Goal: Task Accomplishment & Management: Manage account settings

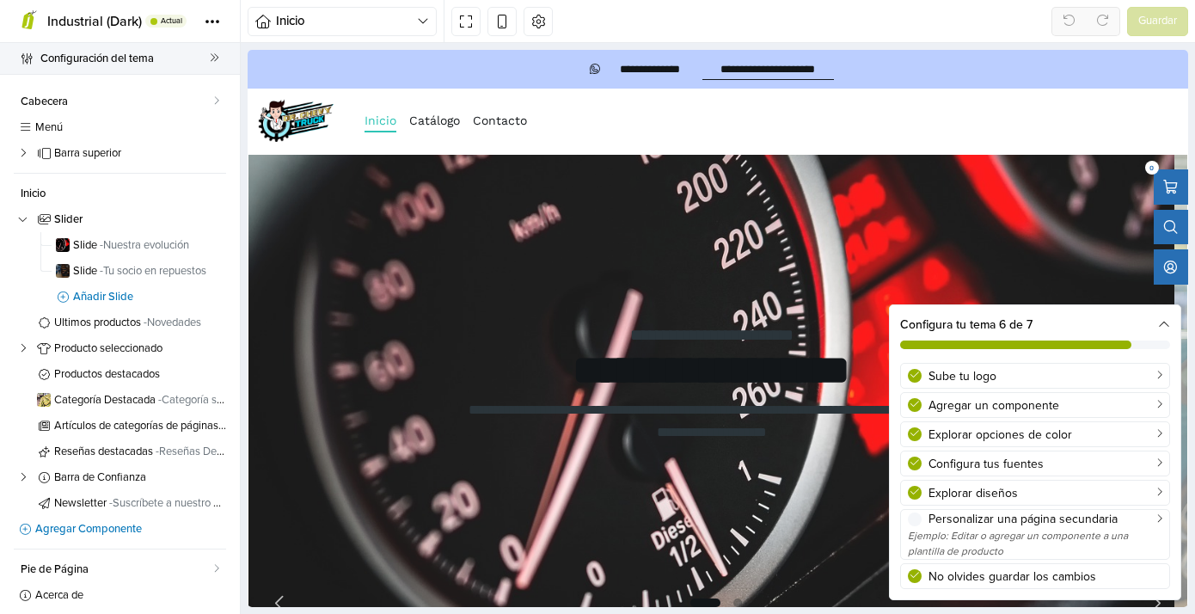
click at [165, 53] on span "Configuración del tema" at bounding box center [124, 58] width 169 height 24
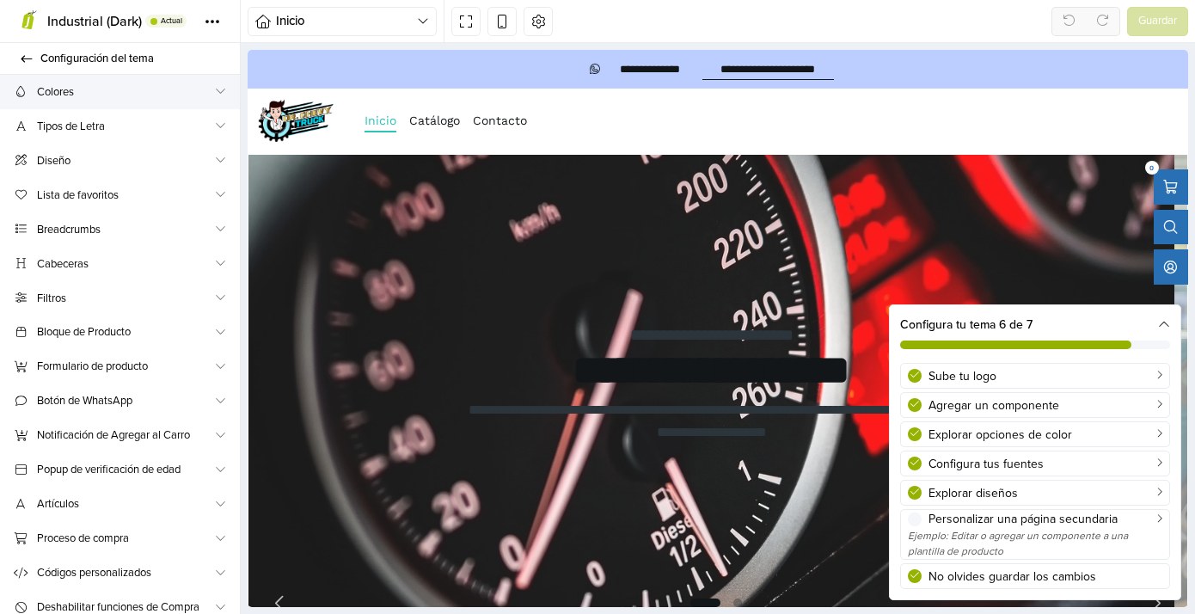
click at [132, 91] on span "Colores" at bounding box center [125, 92] width 176 height 18
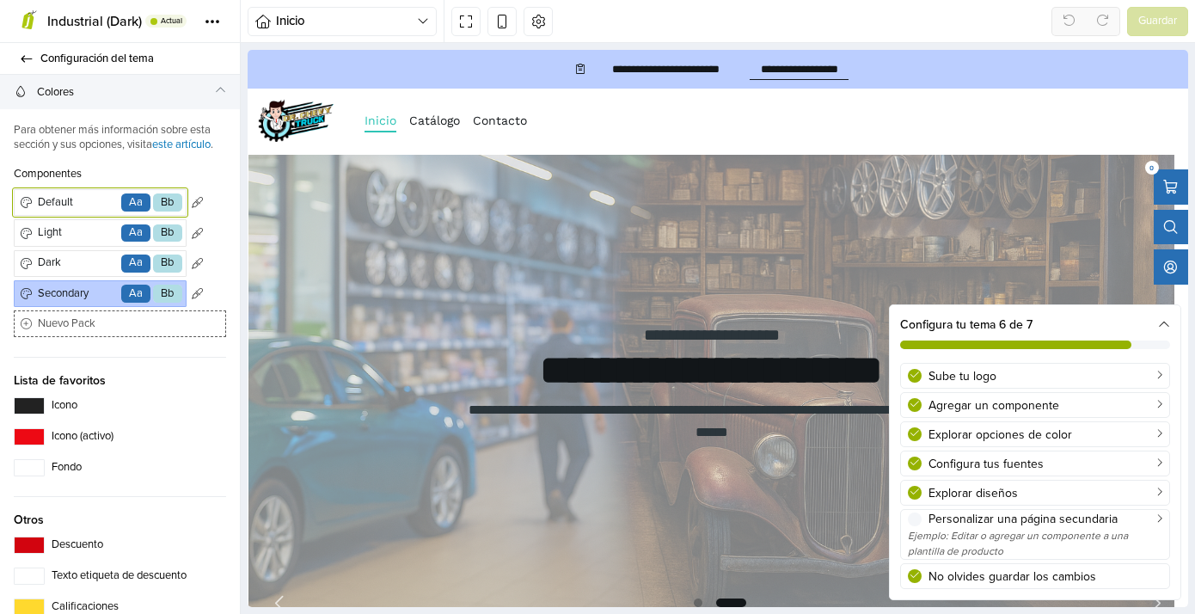
click at [58, 212] on span "Default" at bounding box center [76, 202] width 84 height 17
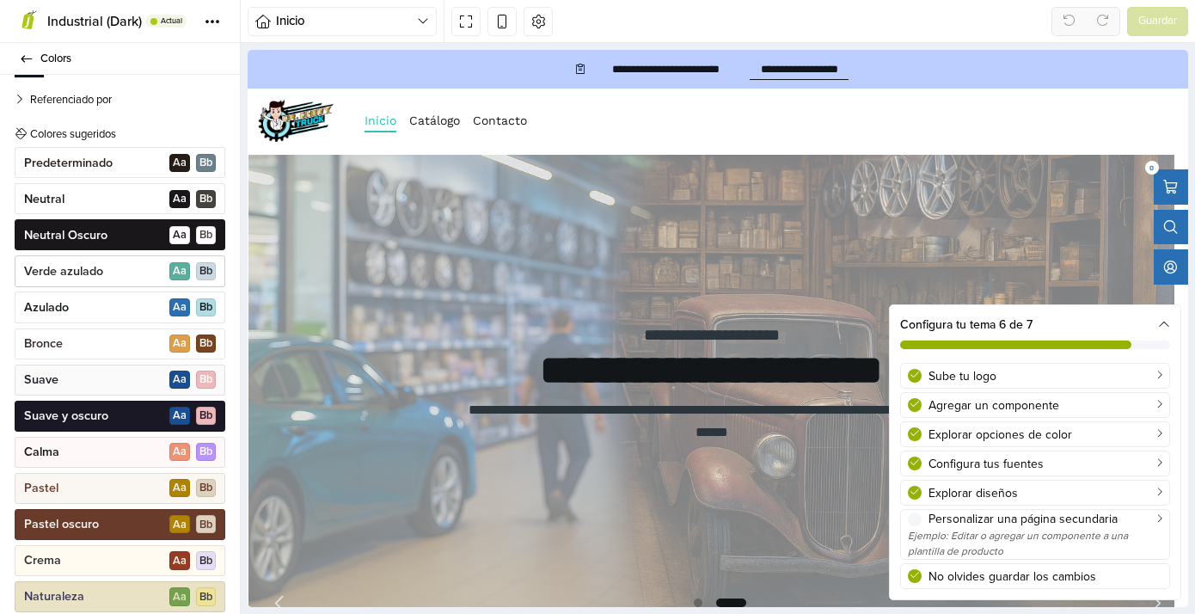
scroll to position [316, 0]
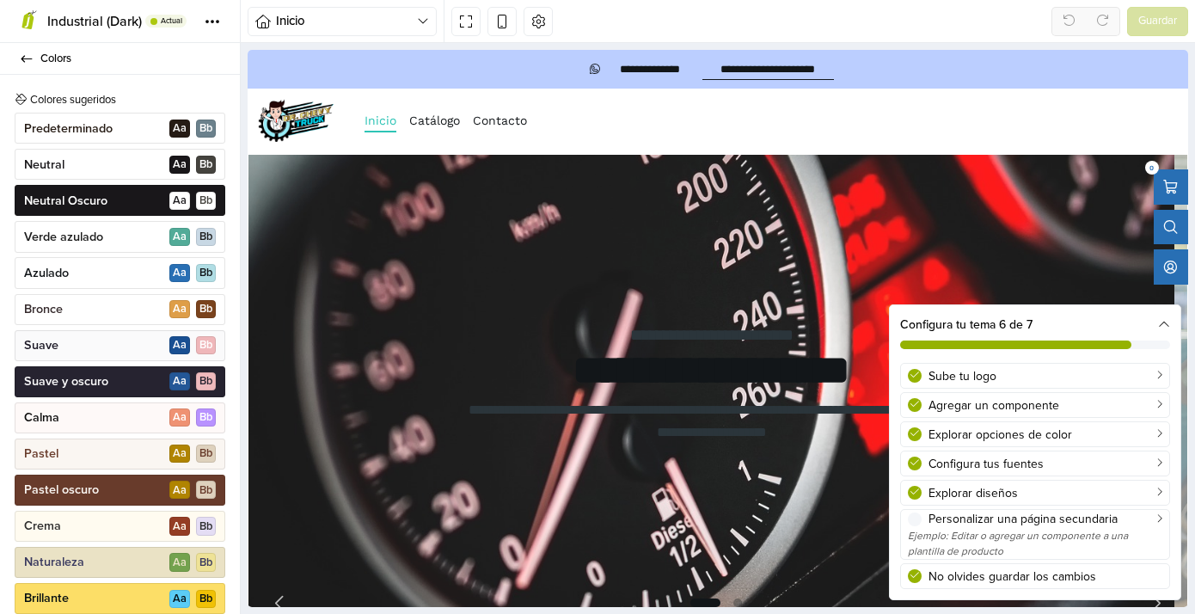
click at [83, 387] on p "Suave y oscuro" at bounding box center [66, 381] width 84 height 17
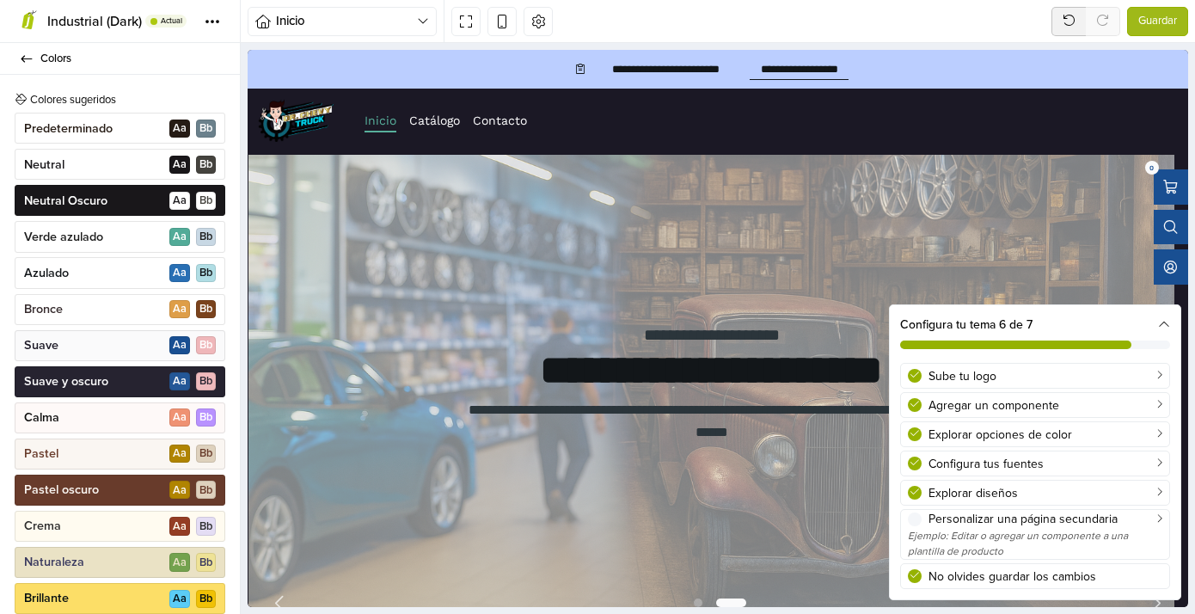
click at [82, 386] on p "Suave y oscuro" at bounding box center [66, 381] width 84 height 17
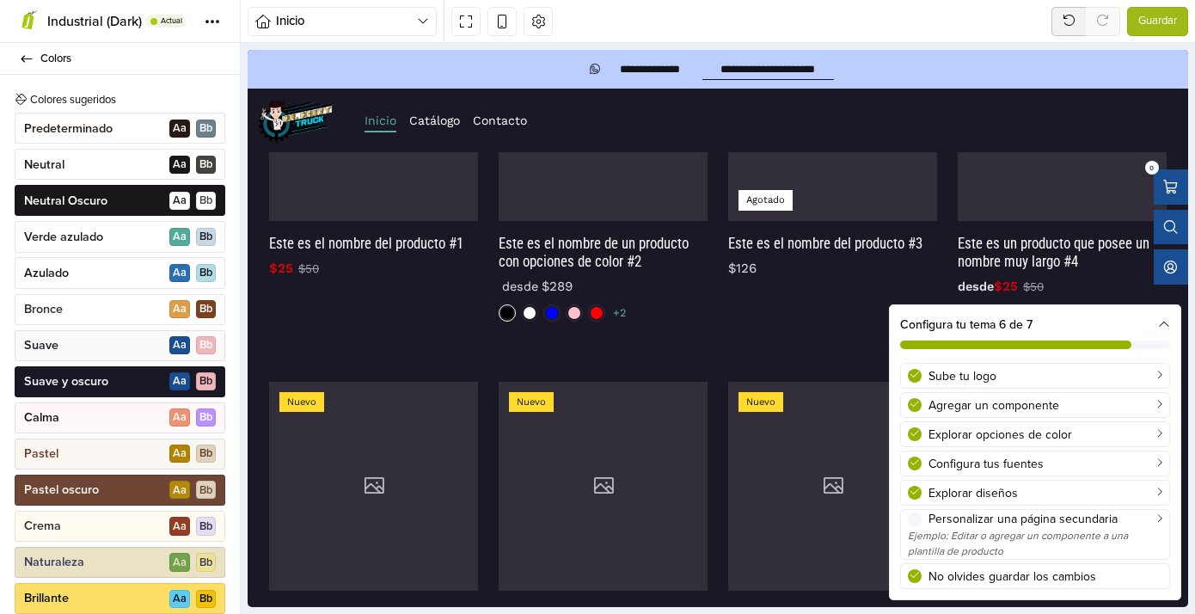
scroll to position [2573, 0]
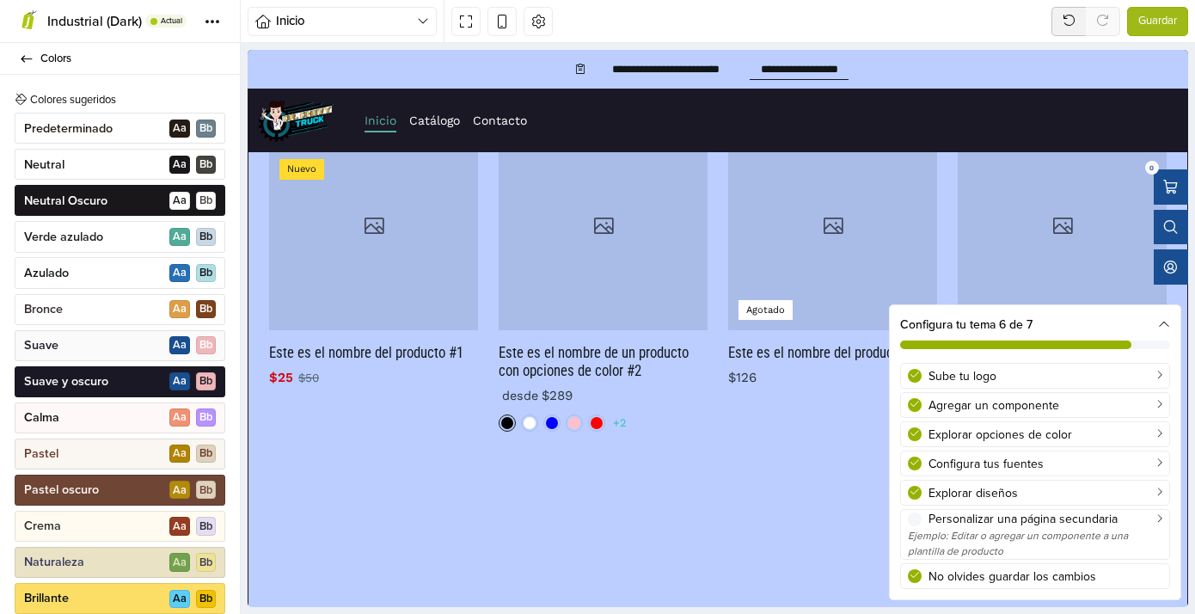
click at [94, 488] on p "Pastel oscuro" at bounding box center [61, 490] width 75 height 17
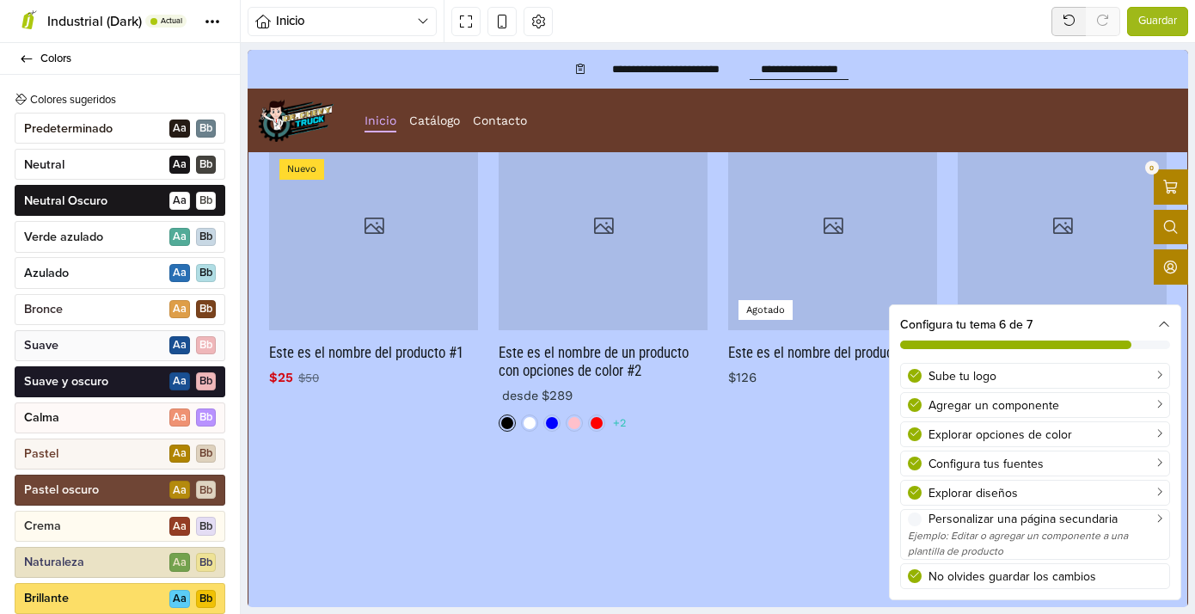
click at [86, 489] on p "Pastel oscuro" at bounding box center [61, 490] width 75 height 17
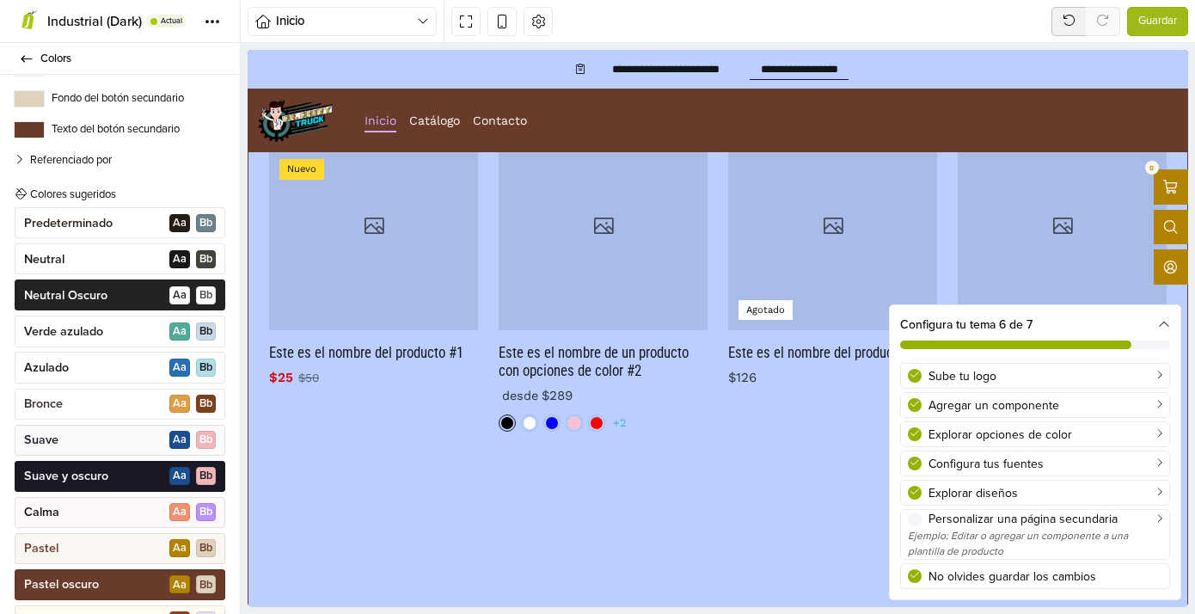
scroll to position [165, 0]
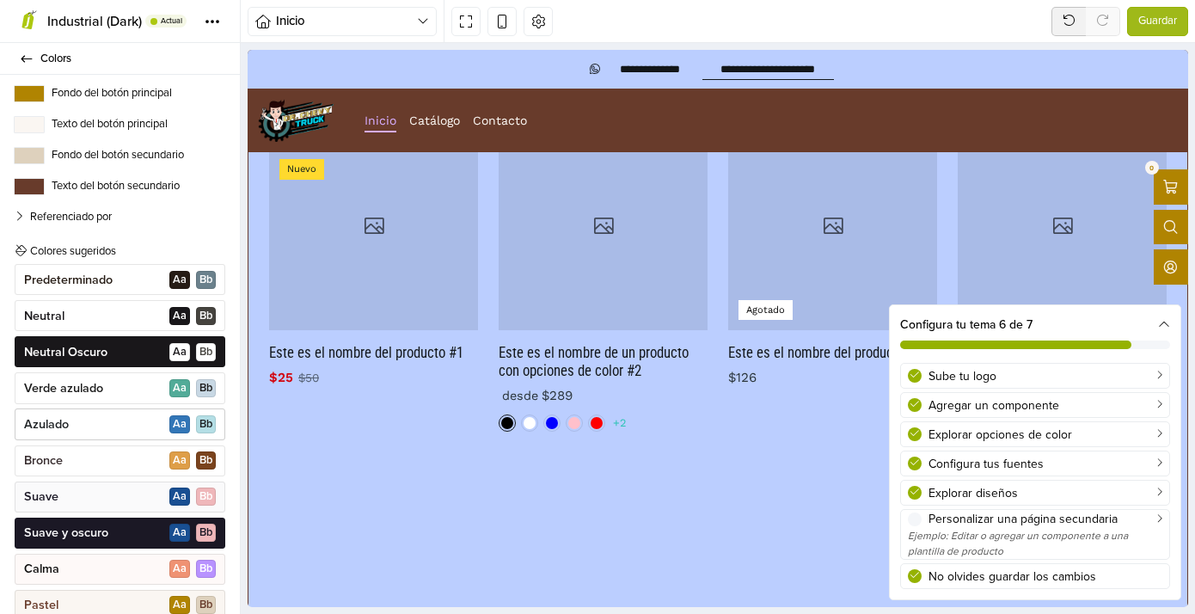
click at [91, 426] on div "Azulado A a B b" at bounding box center [120, 423] width 211 height 31
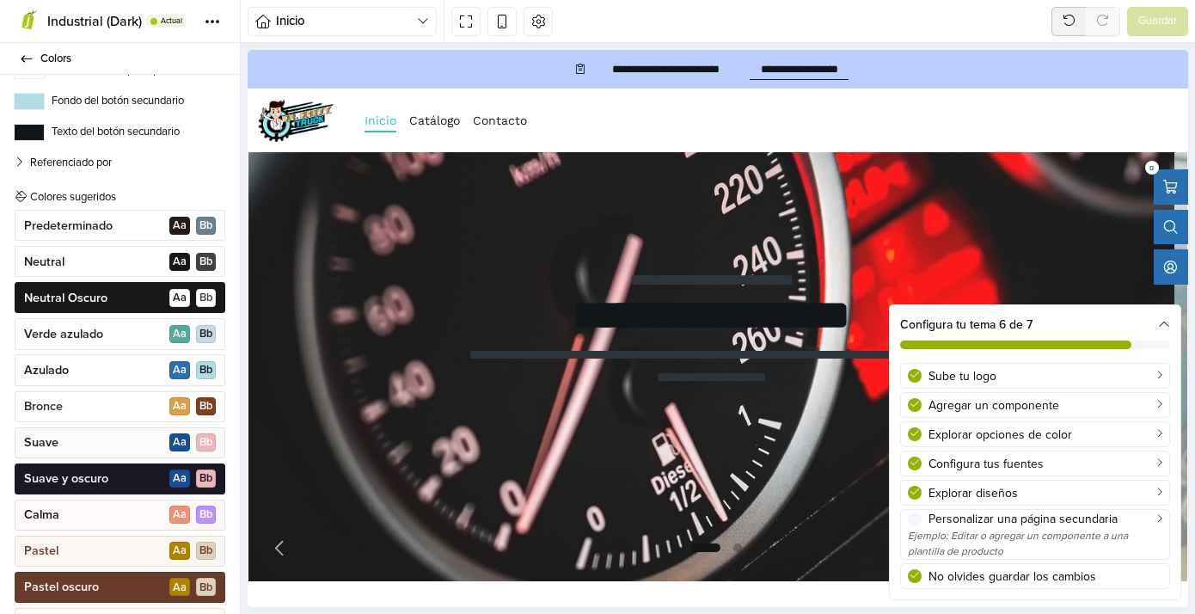
scroll to position [234, 0]
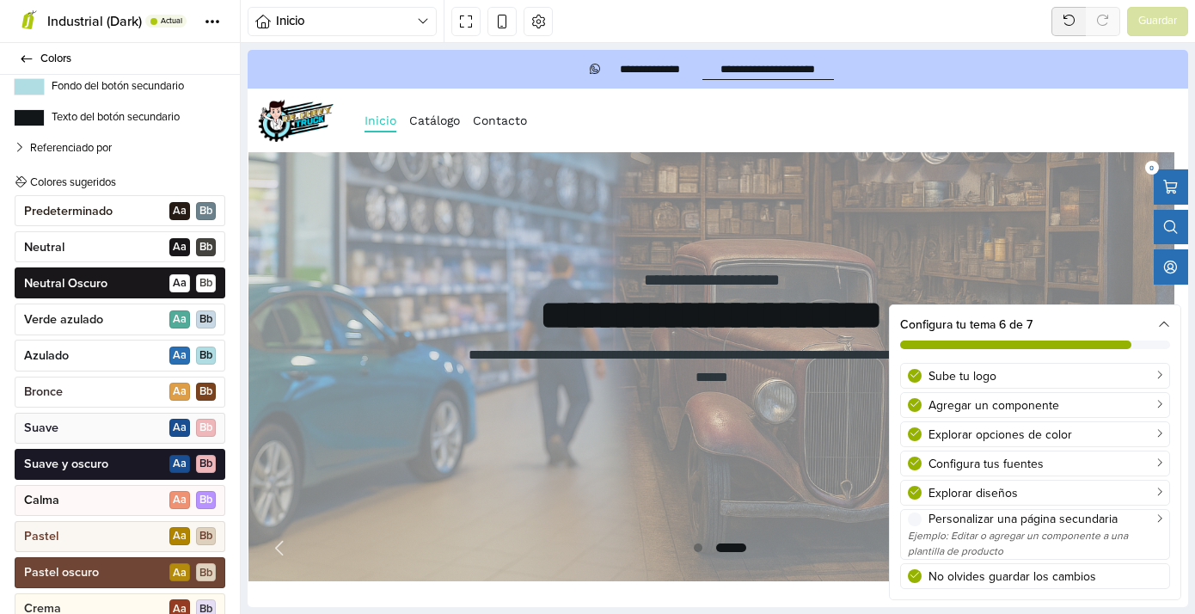
click at [107, 574] on div "Pastel oscuro A a B b" at bounding box center [120, 572] width 211 height 31
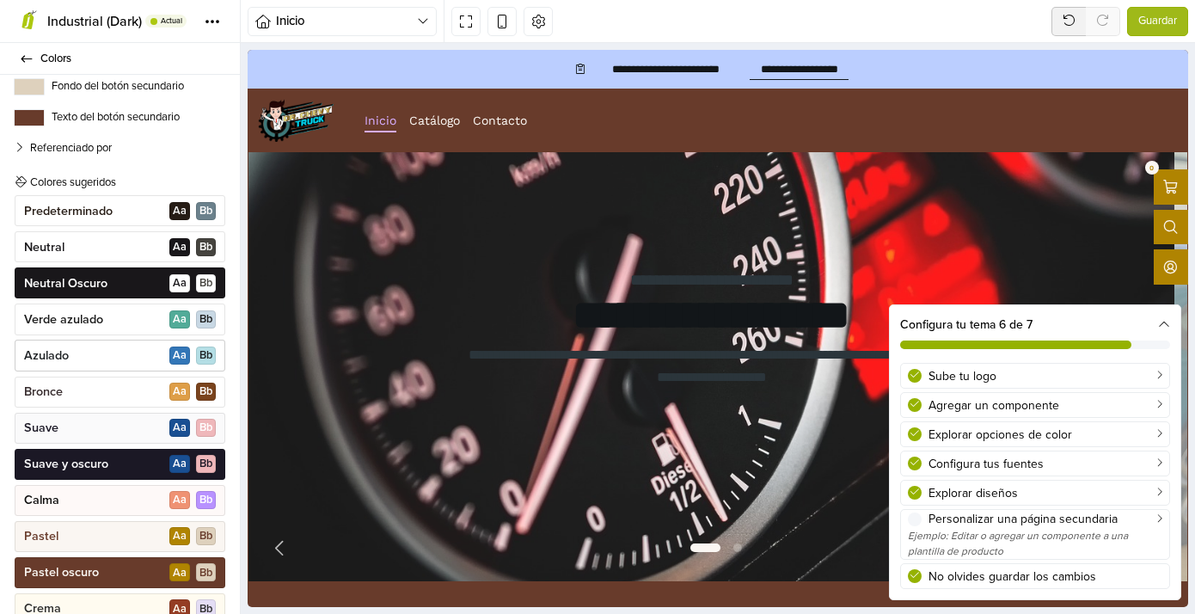
click at [70, 358] on div "Azulado A a B b" at bounding box center [120, 355] width 211 height 31
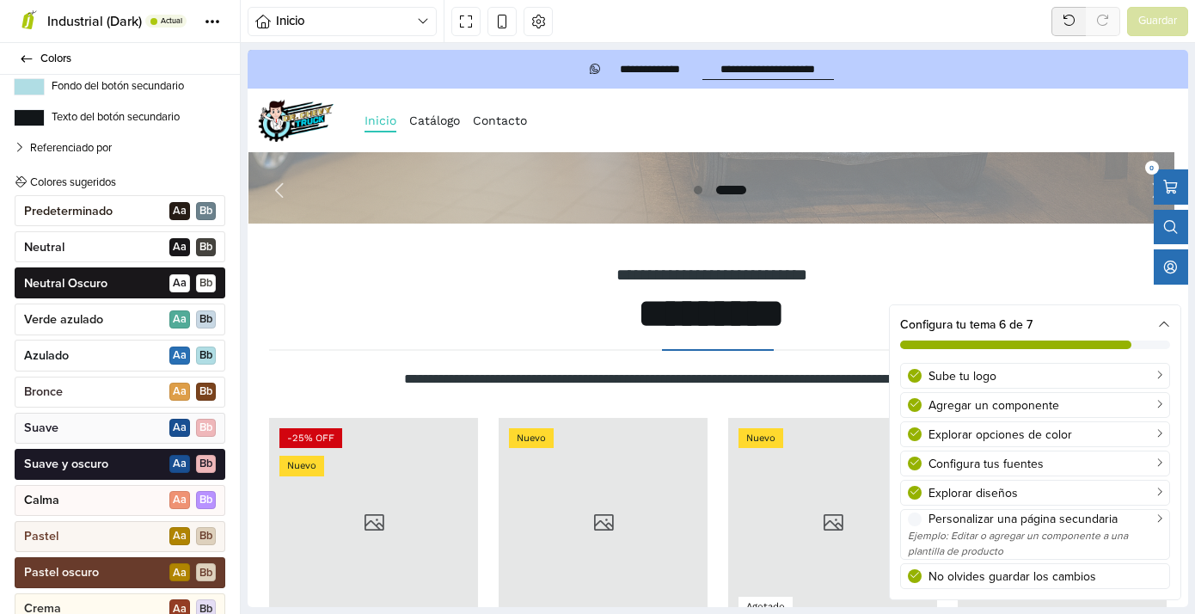
scroll to position [0, 0]
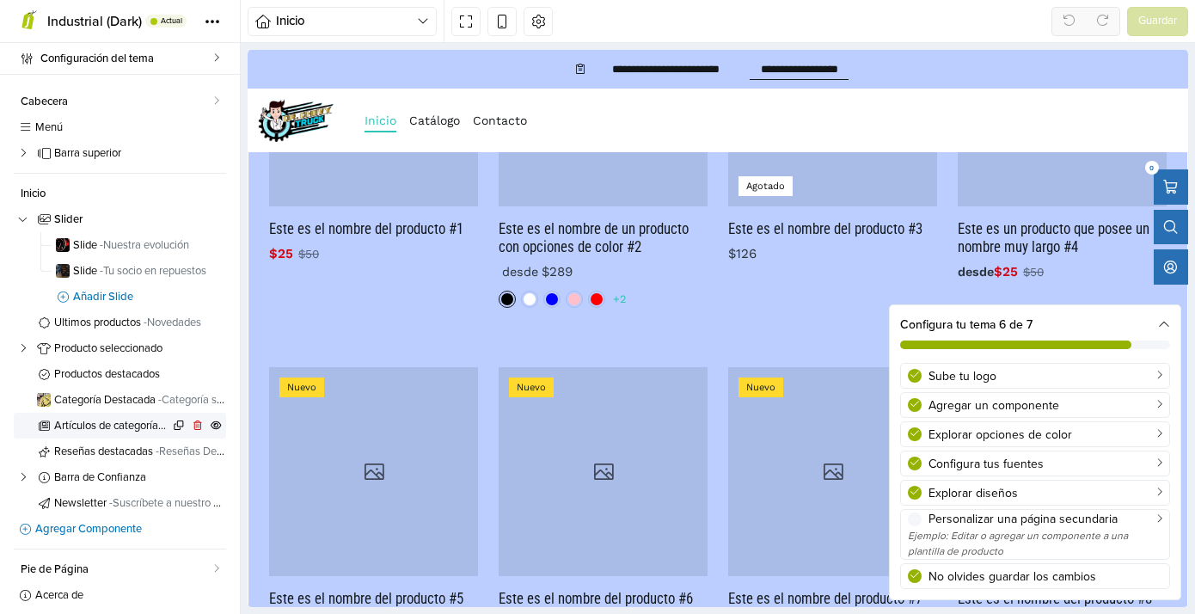
scroll to position [137, 0]
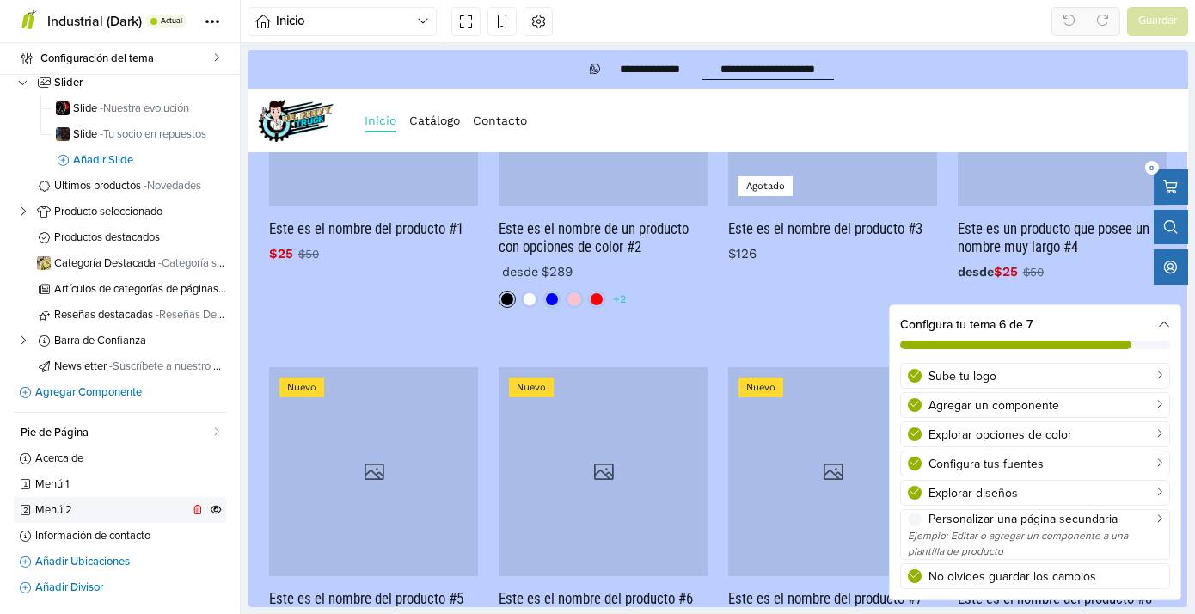
click at [52, 508] on span "Menú 2" at bounding box center [111, 510] width 153 height 11
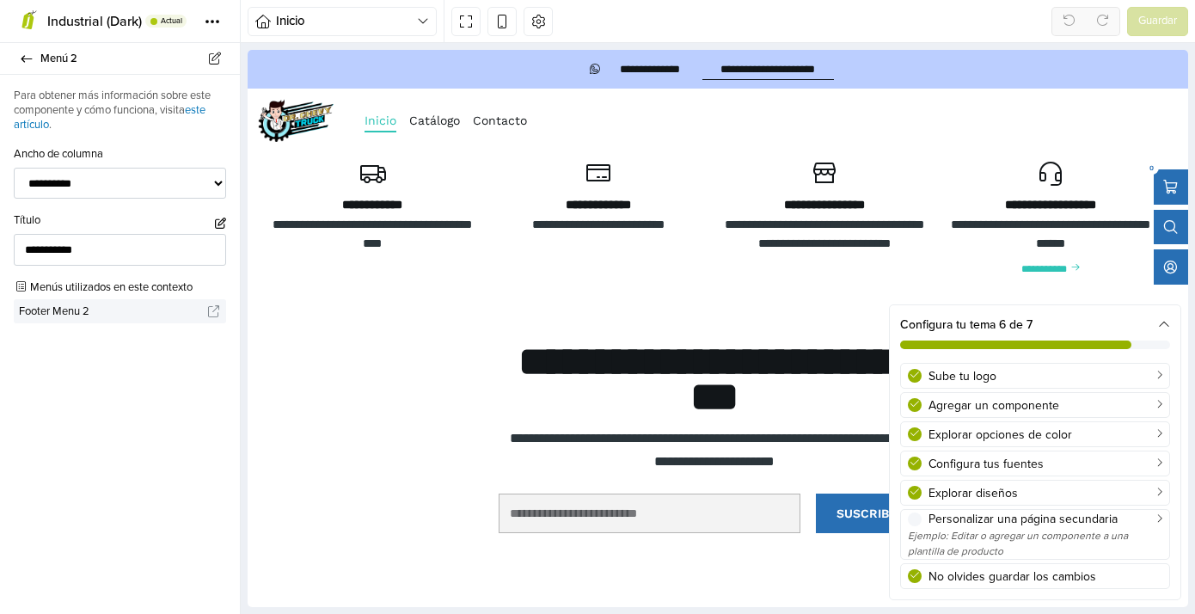
scroll to position [4672, 0]
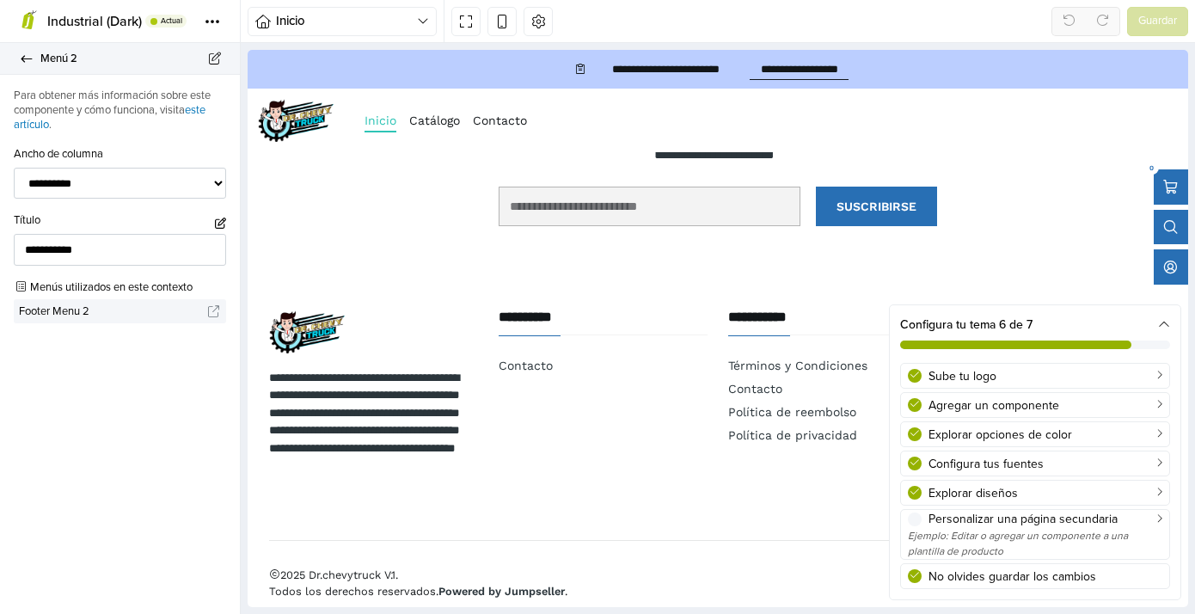
click at [20, 52] on link "Menú 2" at bounding box center [120, 59] width 240 height 32
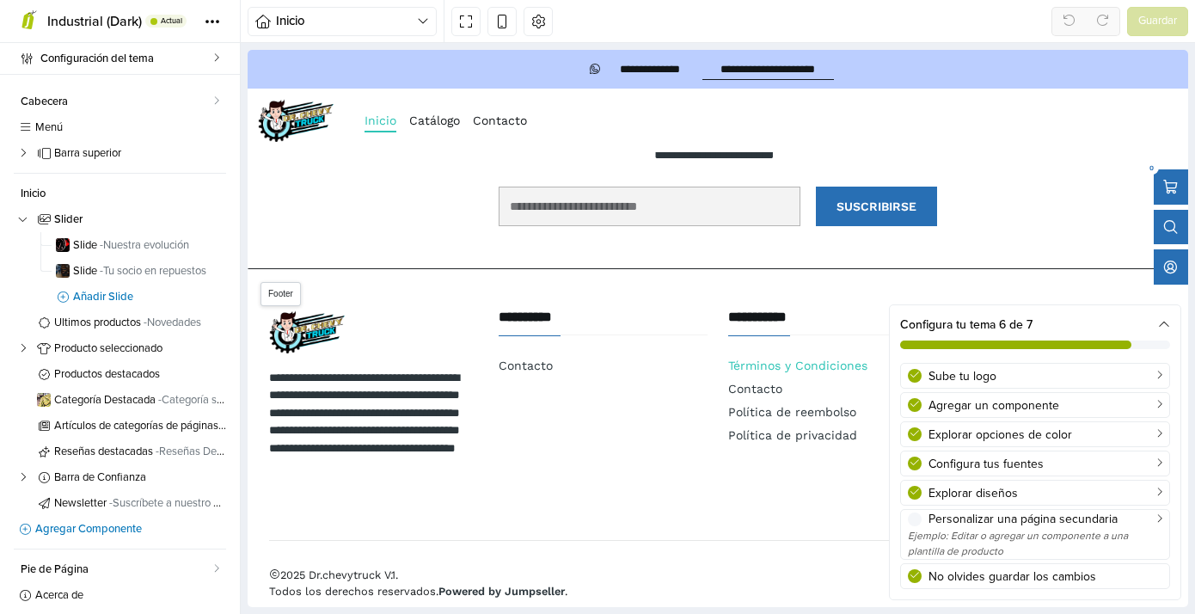
click at [751, 356] on link "Términos y Condiciones" at bounding box center [797, 366] width 139 height 21
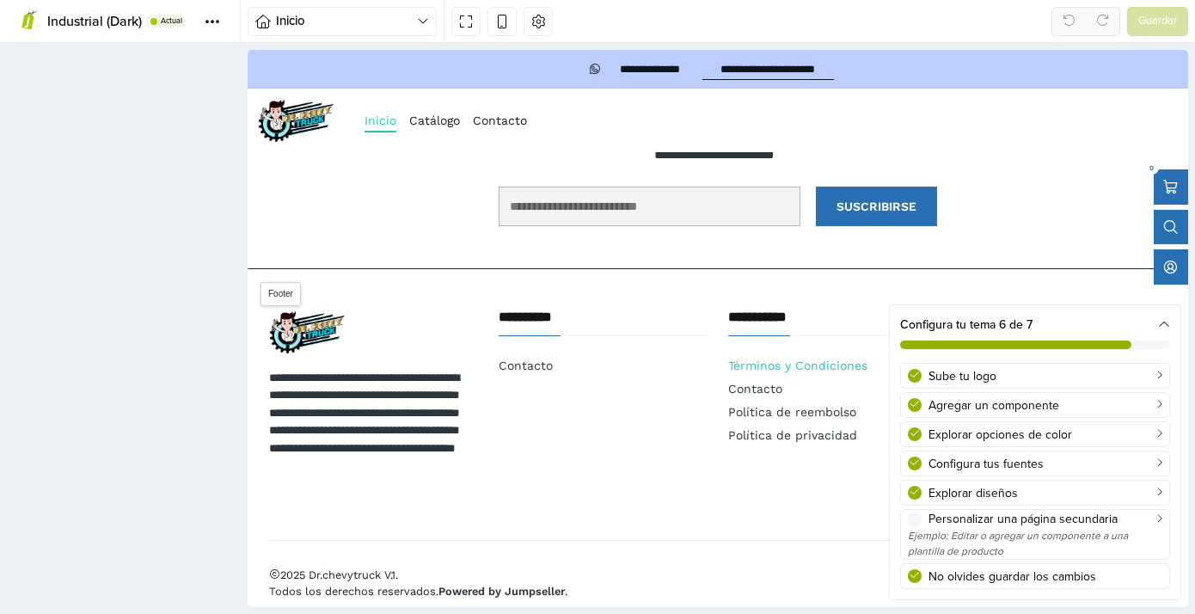
click at [751, 356] on link "Términos y Condiciones" at bounding box center [797, 366] width 139 height 21
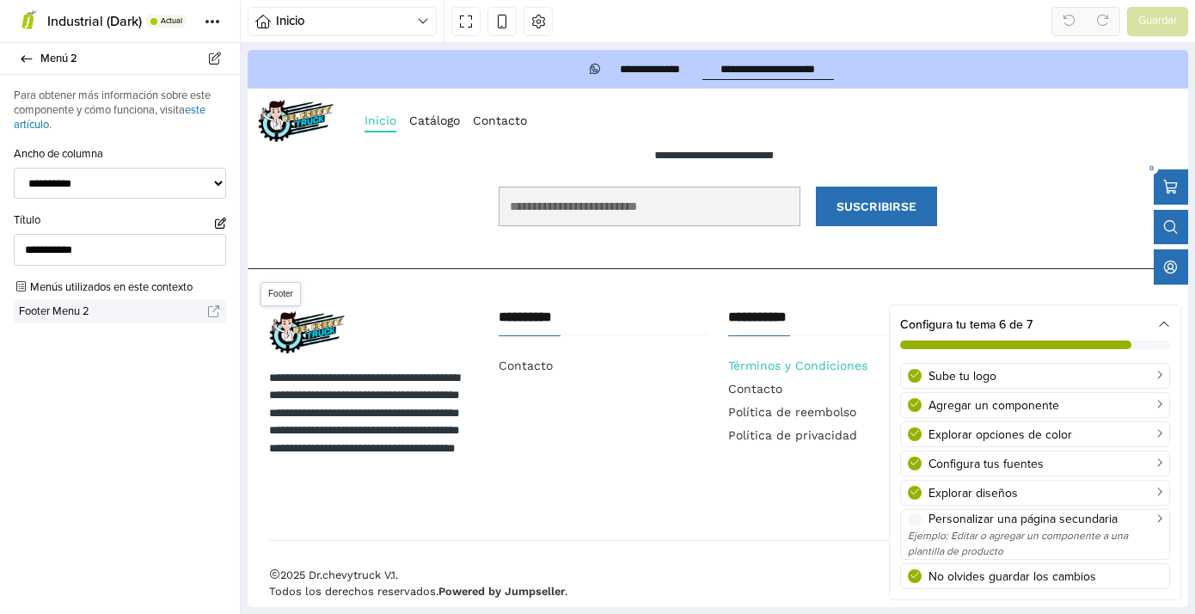
click at [751, 356] on link "Términos y Condiciones" at bounding box center [797, 366] width 139 height 21
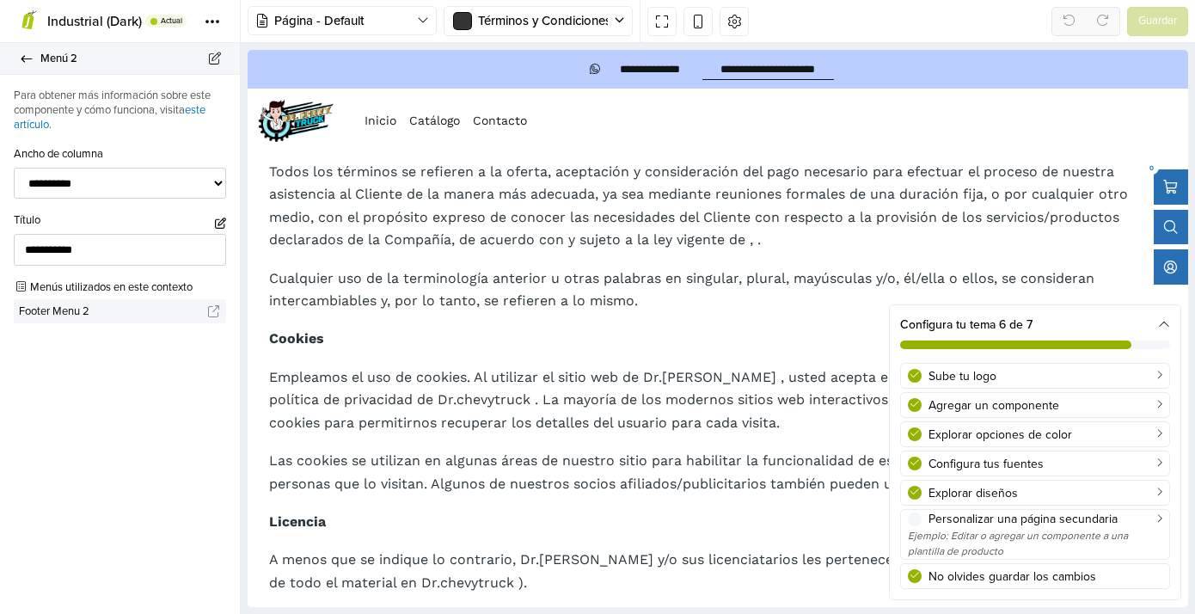
scroll to position [688, 0]
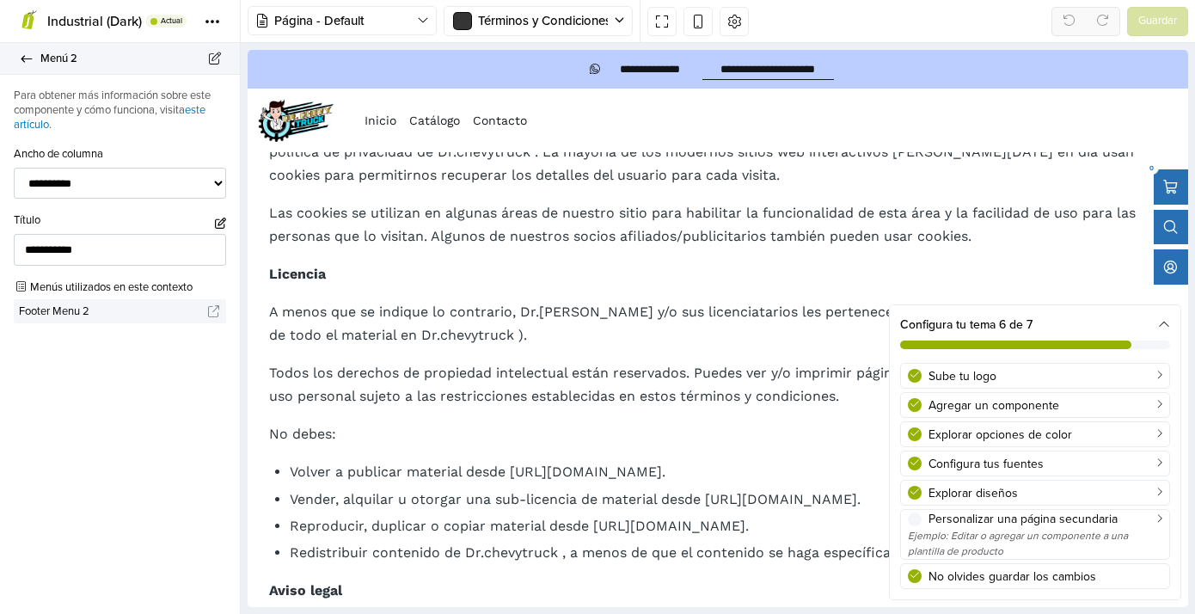
drag, startPoint x: 25, startPoint y: 63, endPoint x: 94, endPoint y: 242, distance: 191.6
click at [25, 63] on icon at bounding box center [27, 58] width 14 height 11
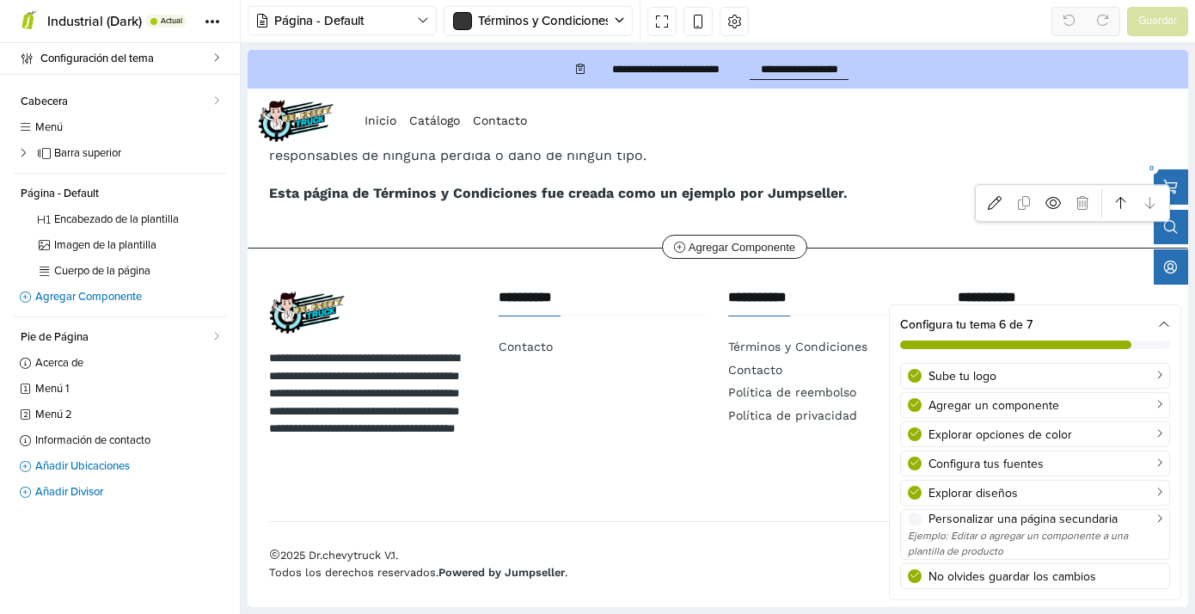
scroll to position [1577, 0]
